Goal: Navigation & Orientation: Find specific page/section

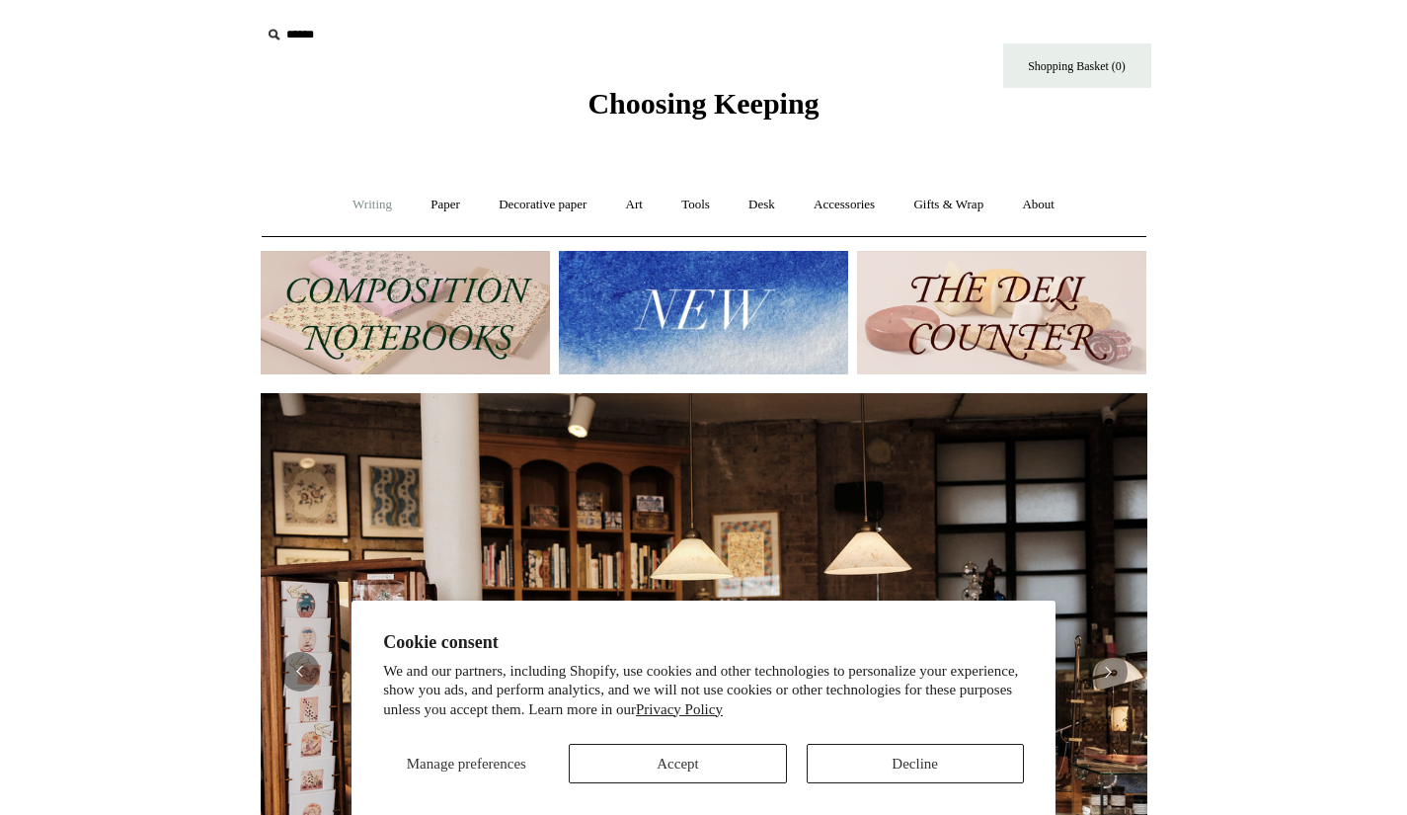
click at [356, 201] on link "Writing +" at bounding box center [372, 205] width 75 height 52
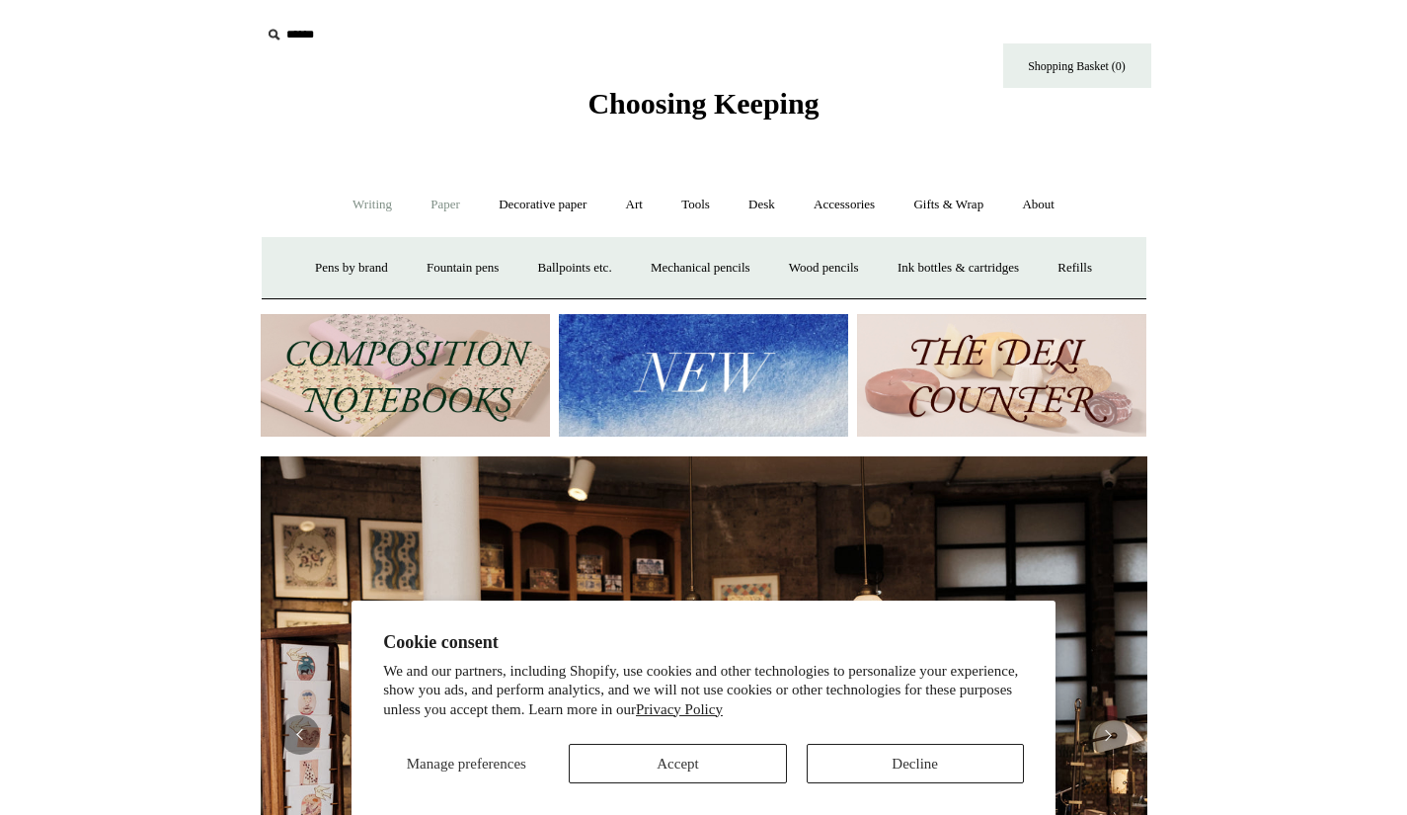
click at [439, 212] on link "Paper +" at bounding box center [445, 205] width 65 height 52
click at [423, 261] on link "Notebooks +" at bounding box center [427, 268] width 91 height 52
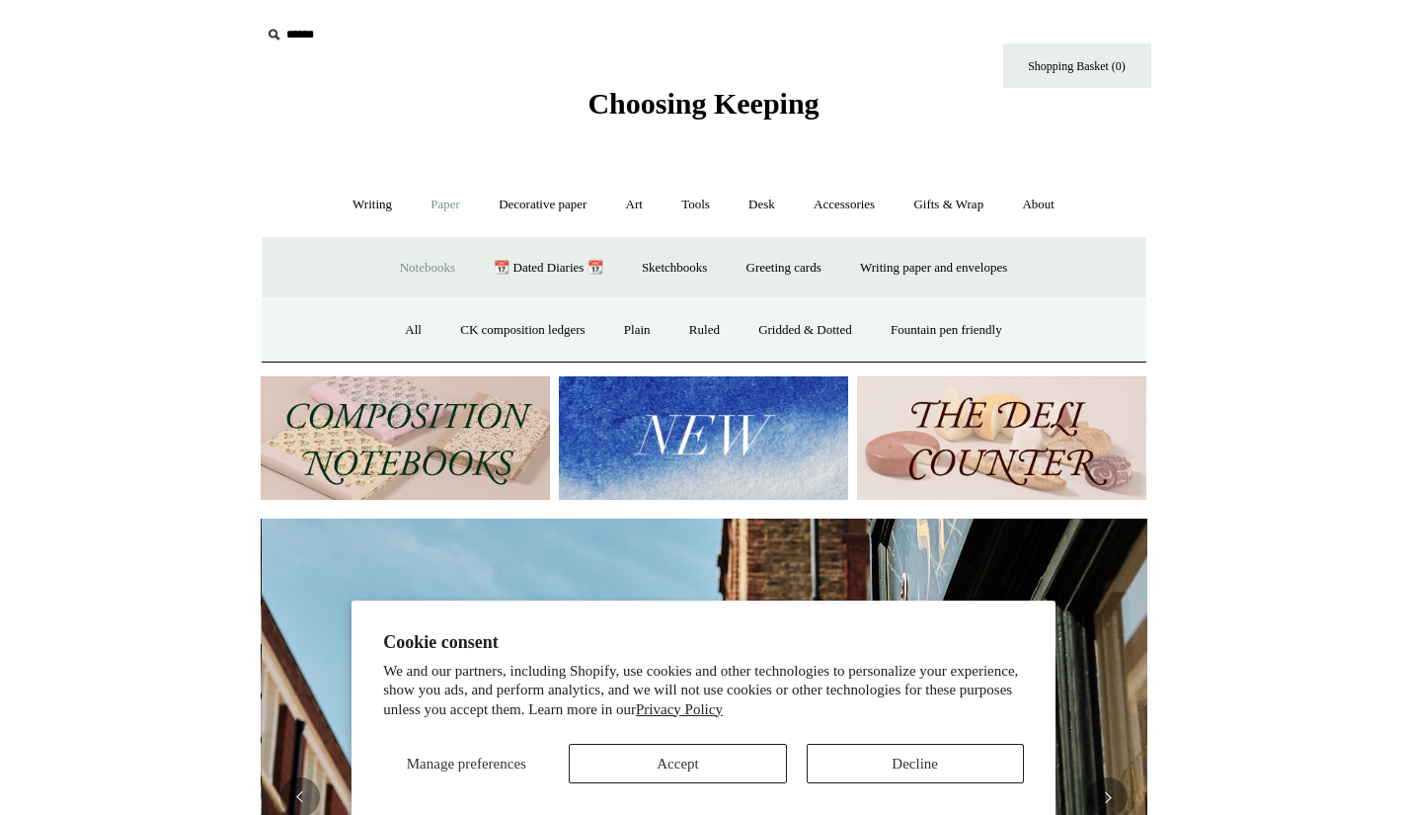
scroll to position [0, 887]
click at [788, 331] on link "Gridded & Dotted" at bounding box center [805, 330] width 129 height 52
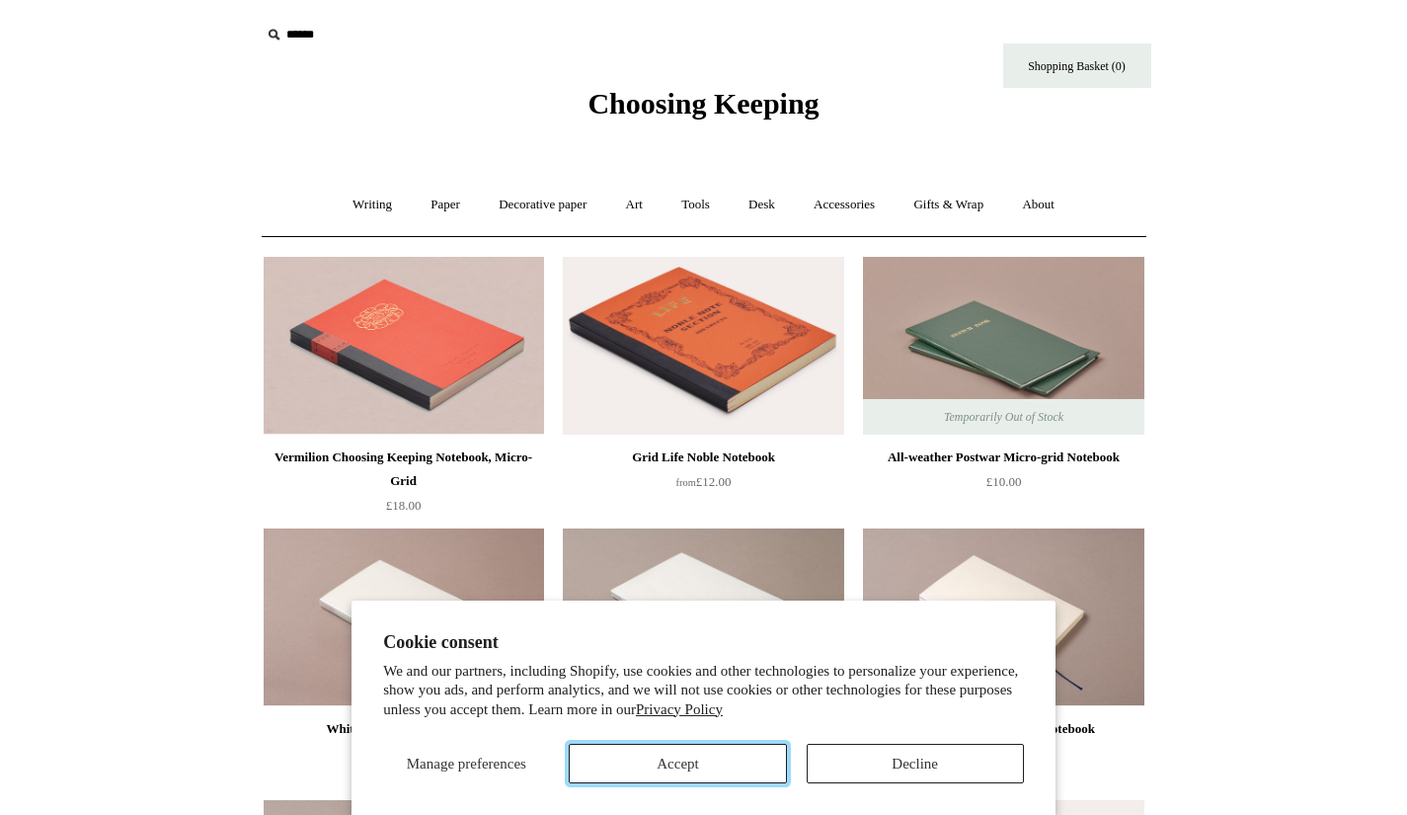
click at [665, 764] on button "Accept" at bounding box center [677, 764] width 217 height 40
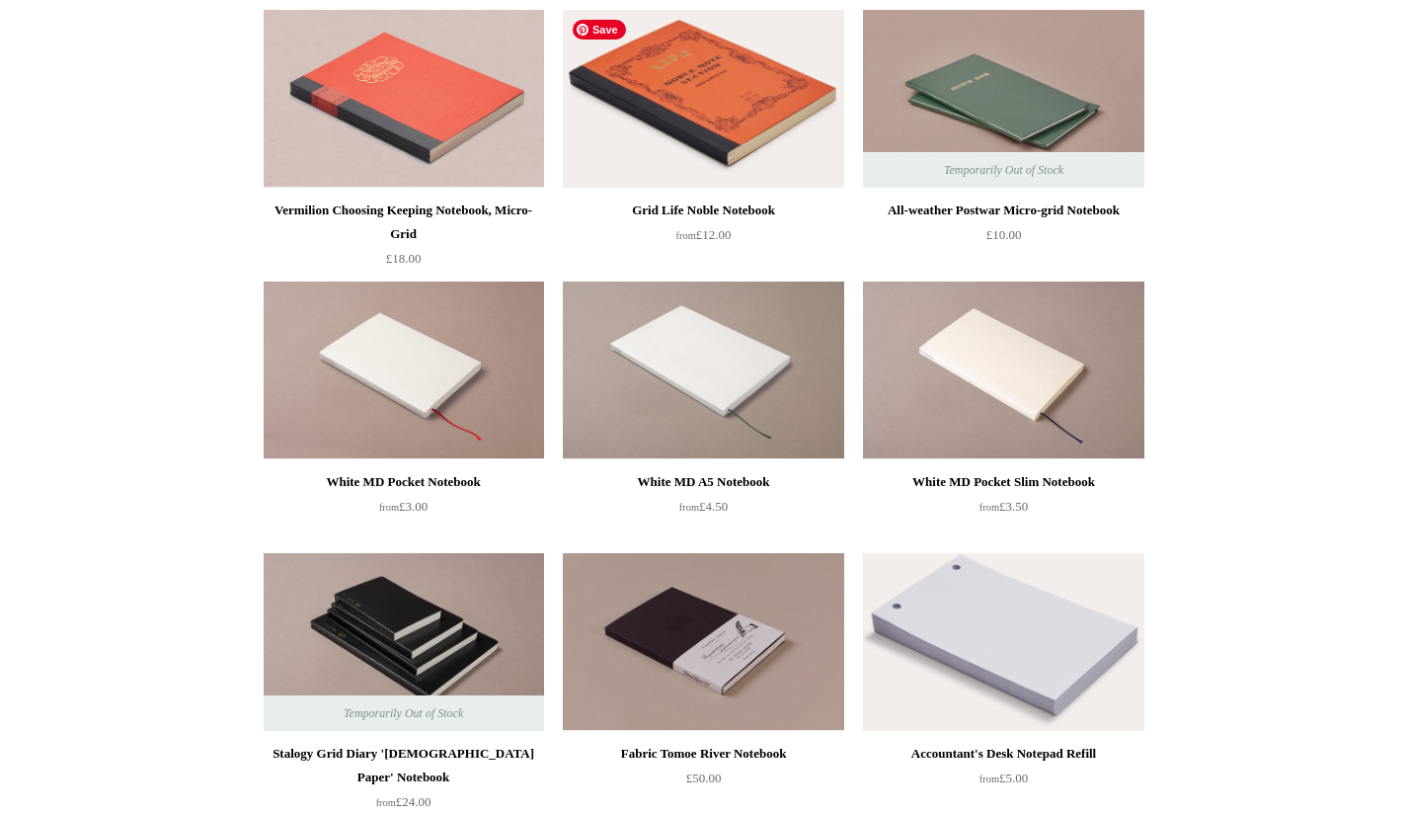
scroll to position [245, 0]
